Goal: Task Accomplishment & Management: Use online tool/utility

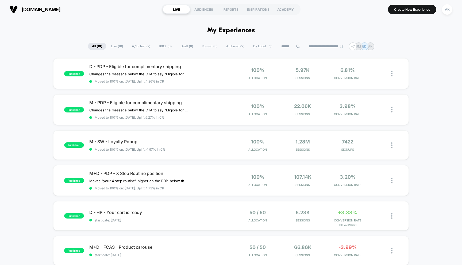
click at [405, 18] on div "[DOMAIN_NAME] LIVE AUDIENCES REPORTS INSPIRATIONS ACADEMY Create New Experience…" at bounding box center [231, 9] width 462 height 19
click at [404, 43] on div "**********" at bounding box center [231, 47] width 462 height 8
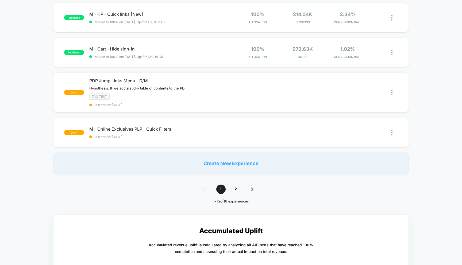
scroll to position [338, 0]
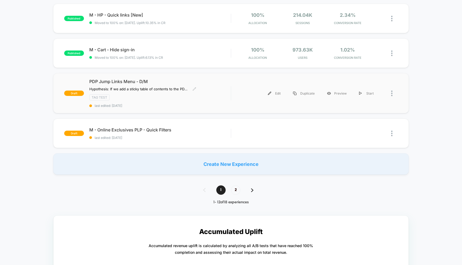
click at [197, 97] on div "TAG TEST" at bounding box center [160, 97] width 142 height 6
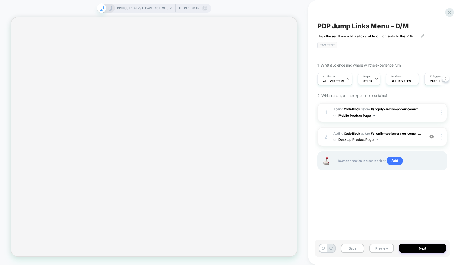
scroll to position [0, 0]
click at [383, 249] on button "Preview" at bounding box center [382, 248] width 24 height 9
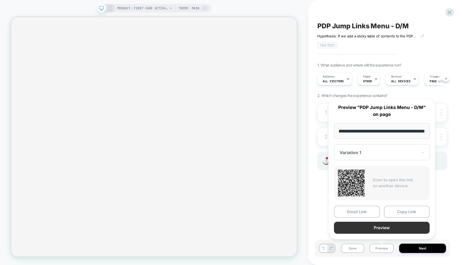
scroll to position [0, 0]
click at [393, 231] on button "Preview" at bounding box center [382, 228] width 96 height 12
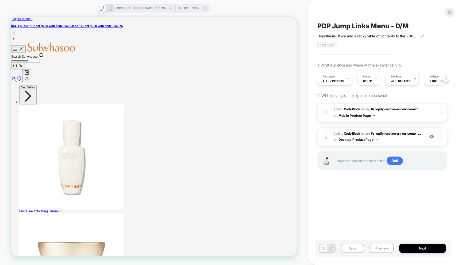
click at [414, 139] on span "Adding Code Block BEFORE #shopify-section-announcement... #shopify-section-anno…" at bounding box center [377, 137] width 89 height 13
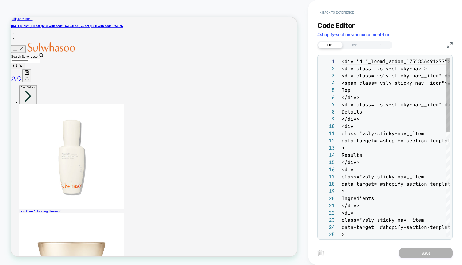
scroll to position [72, 0]
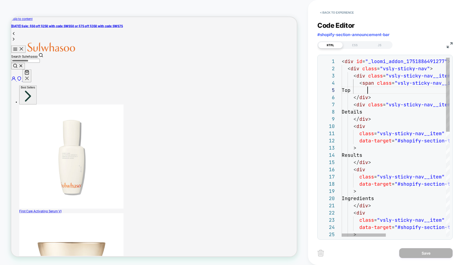
click at [381, 44] on div "JS" at bounding box center [379, 45] width 25 height 6
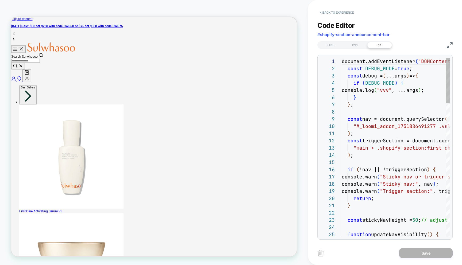
scroll to position [72, 0]
click at [449, 45] on img at bounding box center [450, 45] width 6 height 6
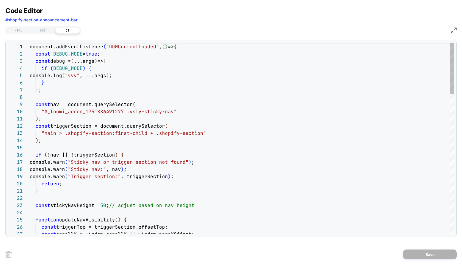
type textarea "**********"
click at [21, 29] on div "HTML" at bounding box center [18, 30] width 25 height 6
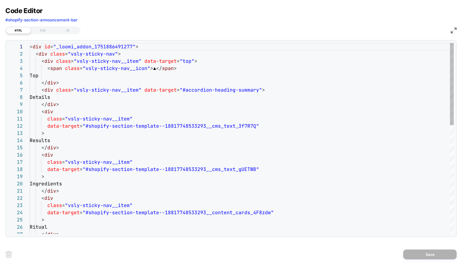
scroll to position [72, 0]
click at [166, 108] on div "< div id = "_loomi_addon_1751886491277" > < div class = "vsly-sticky-nav" > < d…" at bounding box center [242, 265] width 424 height 444
click at [167, 112] on div "< div id = "_loomi_addon_1751886491277" > < div class = "vsly-sticky-nav" > < d…" at bounding box center [242, 265] width 424 height 444
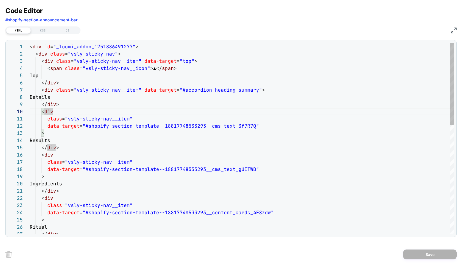
click at [200, 109] on div "< div id = "_loomi_addon_1751886491277" > < div class = "vsly-sticky-nav" > < d…" at bounding box center [242, 265] width 424 height 444
click at [233, 117] on div "< div id = "_loomi_addon_1751886491277" > < div class = "vsly-sticky-nav" > < d…" at bounding box center [242, 265] width 424 height 444
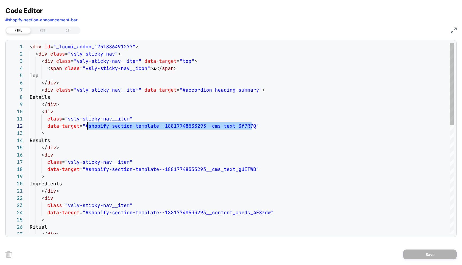
drag, startPoint x: 253, startPoint y: 126, endPoint x: 88, endPoint y: 126, distance: 165.0
click at [88, 126] on div "< div id = "_loomi_addon_1751886491277" > < div class = "vsly-sticky-nav" > < d…" at bounding box center [242, 265] width 424 height 444
type textarea "**********"
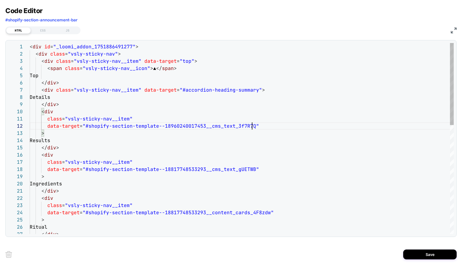
scroll to position [7, 222]
click at [434, 253] on button "Save" at bounding box center [429, 255] width 53 height 10
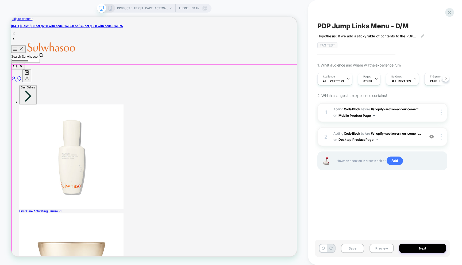
scroll to position [0, 0]
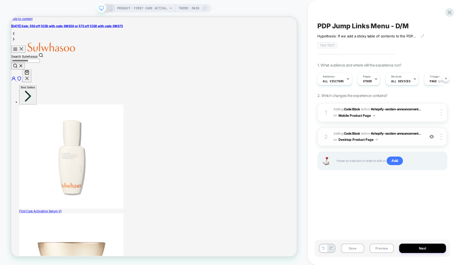
click at [412, 131] on span "Adding Code Block BEFORE #shopify-section-announcement... #shopify-section-anno…" at bounding box center [377, 137] width 89 height 13
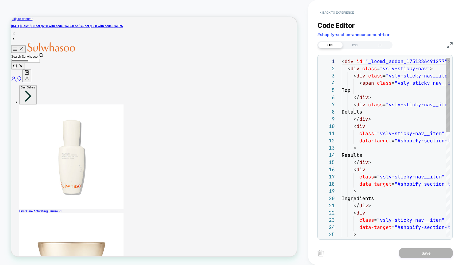
scroll to position [72, 0]
click at [375, 45] on div "JS" at bounding box center [379, 45] width 25 height 6
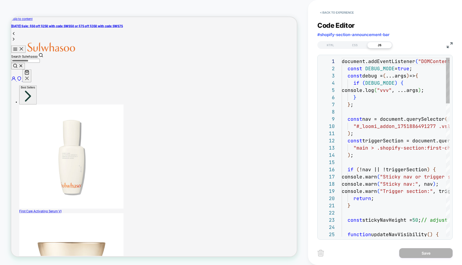
scroll to position [72, 0]
drag, startPoint x: 334, startPoint y: 43, endPoint x: 331, endPoint y: 43, distance: 3.2
click at [334, 43] on div "HTML" at bounding box center [330, 45] width 25 height 6
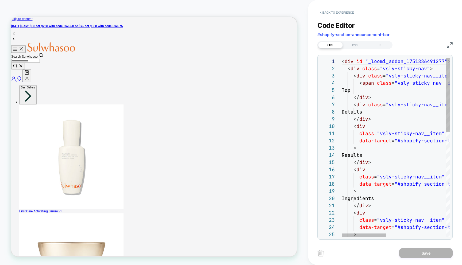
click at [448, 43] on img at bounding box center [450, 45] width 6 height 6
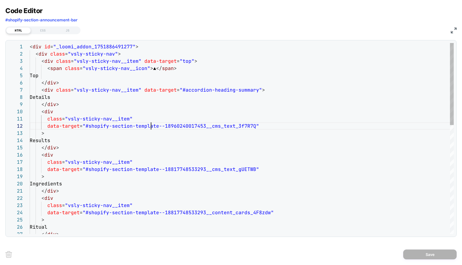
click at [152, 122] on div "< div id = "_loomi_addon_1751886491277" > < div class = "vsly-sticky-nav" > < d…" at bounding box center [242, 265] width 424 height 444
click at [212, 109] on div "< div id = "_loomi_addon_1751886491277" > < div class = "vsly-sticky-nav" > < d…" at bounding box center [242, 265] width 424 height 444
click at [227, 103] on div "< div id = "_loomi_addon_1751886491277" > < div class = "vsly-sticky-nav" > < d…" at bounding box center [242, 265] width 424 height 444
click at [251, 125] on div "< div id = "_loomi_addon_1751886491277" > < div class = "vsly-sticky-nav" > < d…" at bounding box center [242, 265] width 424 height 444
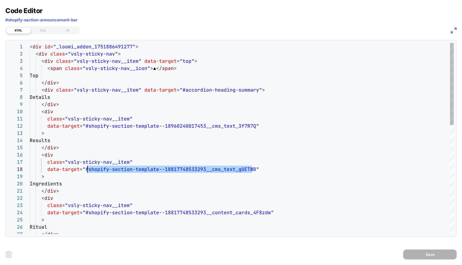
scroll to position [51, 58]
drag, startPoint x: 252, startPoint y: 170, endPoint x: 88, endPoint y: 168, distance: 163.9
click at [88, 168] on div "< div id = "_loomi_addon_1751886491277" > < div class = "vsly-sticky-nav" > < d…" at bounding box center [242, 265] width 424 height 444
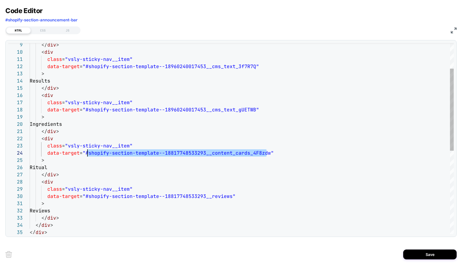
drag, startPoint x: 267, startPoint y: 152, endPoint x: 87, endPoint y: 153, distance: 179.7
click at [87, 153] on div "</ div > < div class = "vsly-sticky-nav__item" data-target = "#shopify-section-…" at bounding box center [242, 205] width 424 height 444
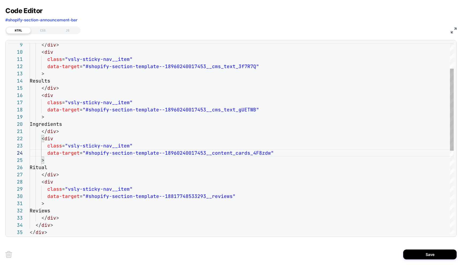
click at [166, 159] on div "</ div > < div class = "vsly-sticky-nav__item" data-target = "#shopify-section-…" at bounding box center [242, 205] width 424 height 444
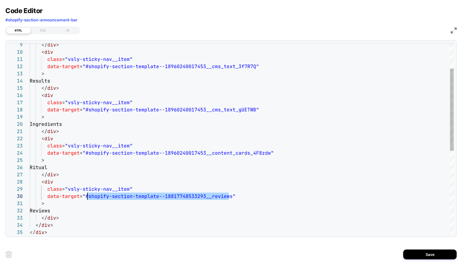
drag, startPoint x: 229, startPoint y: 195, endPoint x: 87, endPoint y: 195, distance: 142.0
click at [87, 195] on div "</ div > < div class = "vsly-sticky-nav__item" data-target = "#shopify-section-…" at bounding box center [242, 205] width 424 height 444
type textarea "**********"
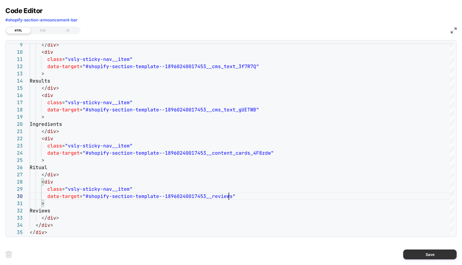
click at [430, 255] on button "Save" at bounding box center [429, 255] width 53 height 10
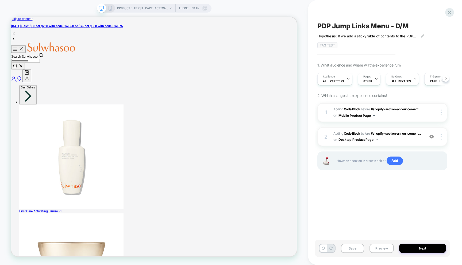
scroll to position [0, 0]
click at [380, 246] on button "Preview" at bounding box center [382, 248] width 24 height 9
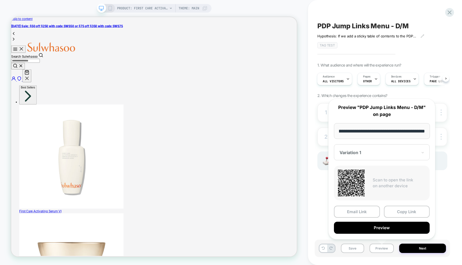
scroll to position [0, 0]
click at [353, 243] on div "**********" at bounding box center [382, 169] width 118 height 152
click at [353, 248] on button "Save" at bounding box center [352, 248] width 23 height 9
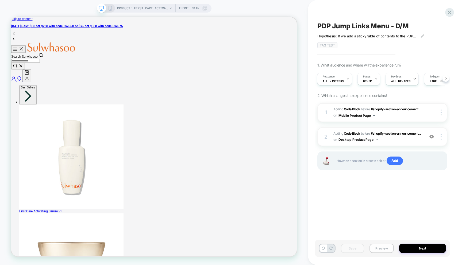
click at [385, 247] on button "Preview" at bounding box center [382, 248] width 24 height 9
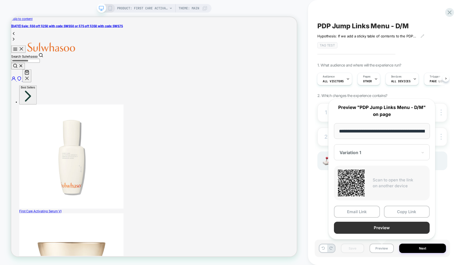
click at [383, 226] on button "Preview" at bounding box center [382, 228] width 96 height 12
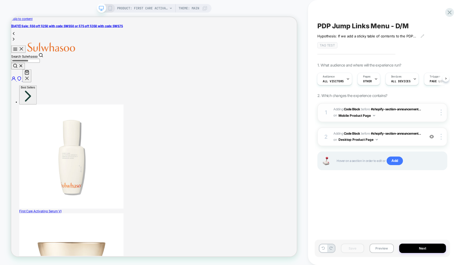
click at [407, 116] on span "Adding Code Block BEFORE #shopify-section-announcement... #shopify-section-anno…" at bounding box center [377, 112] width 89 height 13
click at [405, 132] on span "Adding Code Block BEFORE #shopify-section-announcement... #shopify-section-anno…" at bounding box center [377, 137] width 89 height 13
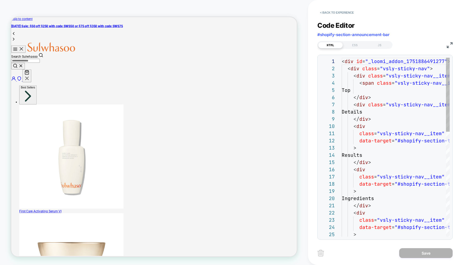
scroll to position [72, 0]
type textarea "**********"
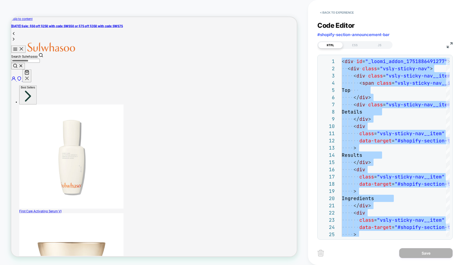
click at [451, 46] on img at bounding box center [450, 45] width 6 height 6
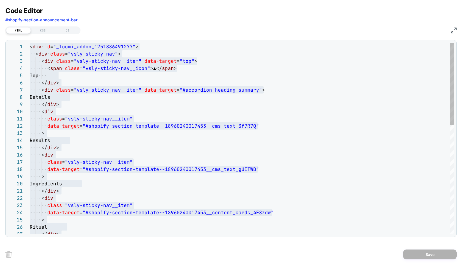
click at [451, 46] on div at bounding box center [452, 84] width 4 height 82
click at [454, 27] on div "HTML CSS JS" at bounding box center [230, 29] width 451 height 9
click at [456, 27] on div "HTML CSS JS" at bounding box center [230, 29] width 451 height 9
click at [449, 30] on div "HTML CSS JS" at bounding box center [230, 29] width 451 height 9
click at [452, 30] on img at bounding box center [454, 31] width 6 height 6
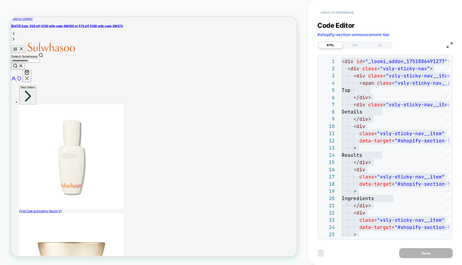
click at [339, 14] on button "< Back to experience" at bounding box center [336, 12] width 39 height 9
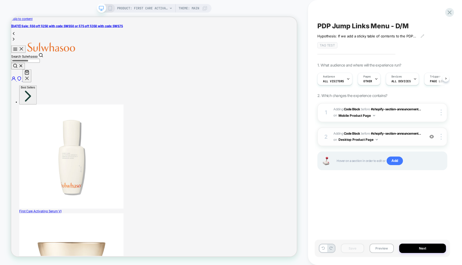
scroll to position [0, 0]
click at [401, 130] on div "2 Adding Code Block BEFORE #shopify-section-announcement... #shopify-section-an…" at bounding box center [382, 137] width 130 height 19
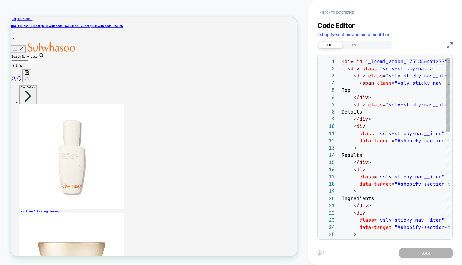
scroll to position [72, 0]
click at [335, 10] on button "< Back to experience" at bounding box center [336, 12] width 39 height 9
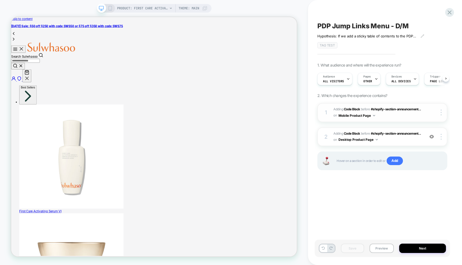
scroll to position [0, 0]
click at [409, 112] on span "Adding Code Block BEFORE #shopify-section-announcement... #shopify-section-anno…" at bounding box center [377, 112] width 89 height 13
click at [401, 108] on span "Adding Code Block BEFORE #shopify-section-announcement... #shopify-section-anno…" at bounding box center [377, 112] width 89 height 13
click at [366, 109] on span "BEFORE" at bounding box center [365, 109] width 9 height 4
click at [412, 114] on span "Adding Code Block BEFORE #shopify-section-announcement... #shopify-section-anno…" at bounding box center [377, 112] width 89 height 13
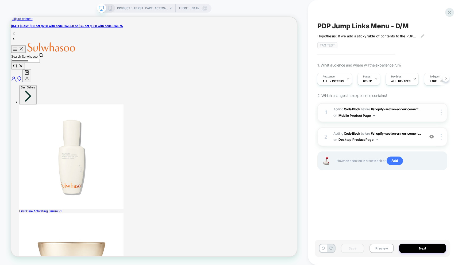
click at [375, 114] on button "Mobile Product Page" at bounding box center [357, 115] width 37 height 7
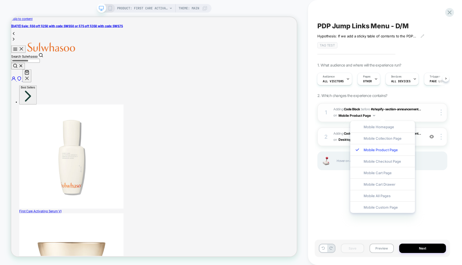
click at [405, 105] on div "1 Adding Code Block BEFORE #shopify-section-announcement... #shopify-section-an…" at bounding box center [382, 112] width 130 height 19
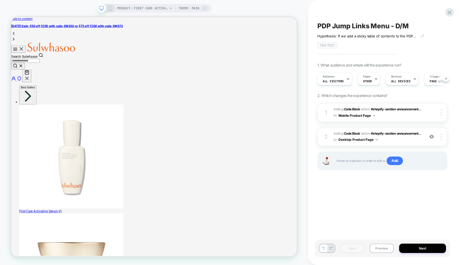
click at [107, 10] on div at bounding box center [106, 8] width 14 height 5
click at [109, 9] on icon at bounding box center [110, 8] width 5 height 5
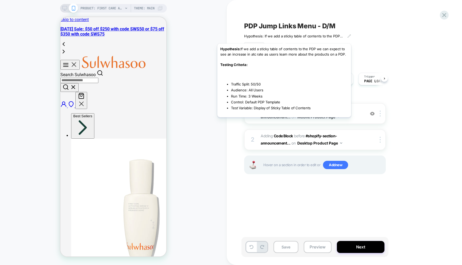
scroll to position [0, 0]
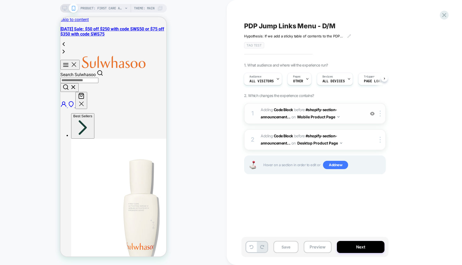
click at [348, 105] on div "1 Adding Code Block BEFORE #shopify-section-announcement... #shopify-section-an…" at bounding box center [315, 113] width 142 height 21
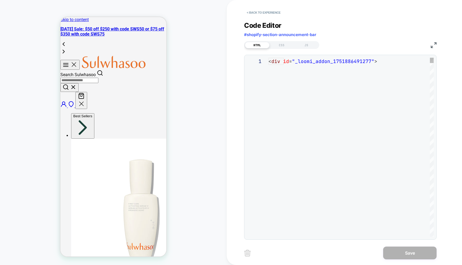
scroll to position [72, 0]
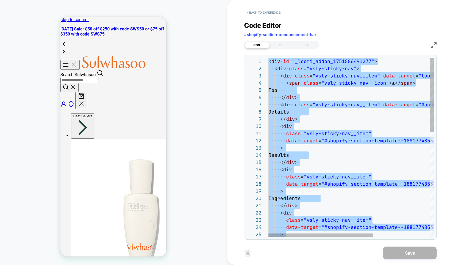
type textarea "**********"
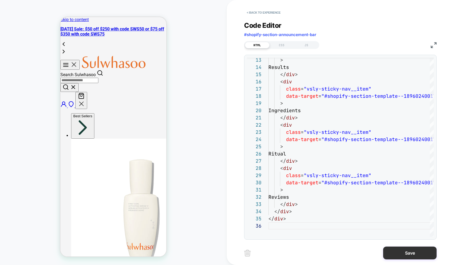
click at [394, 249] on button "Save" at bounding box center [409, 253] width 53 height 13
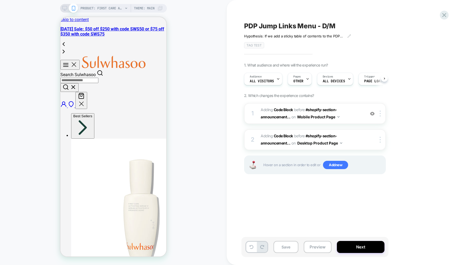
scroll to position [0, 0]
click at [316, 243] on button "Preview" at bounding box center [318, 247] width 28 height 12
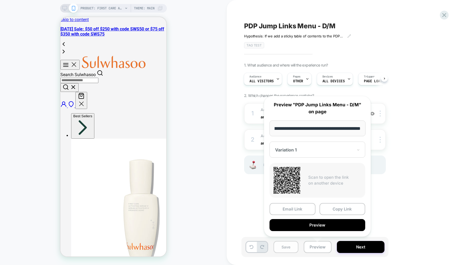
scroll to position [0, 0]
click at [276, 244] on button "Save" at bounding box center [286, 247] width 25 height 12
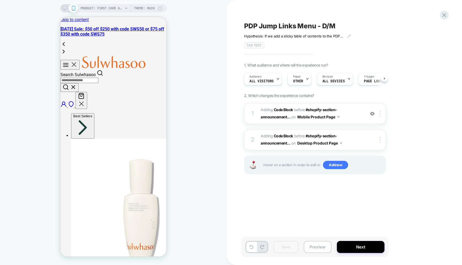
click at [316, 244] on button "Preview" at bounding box center [318, 247] width 28 height 12
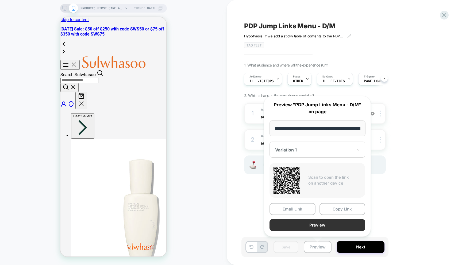
click at [316, 224] on button "Preview" at bounding box center [318, 225] width 96 height 12
